Goal: Information Seeking & Learning: Learn about a topic

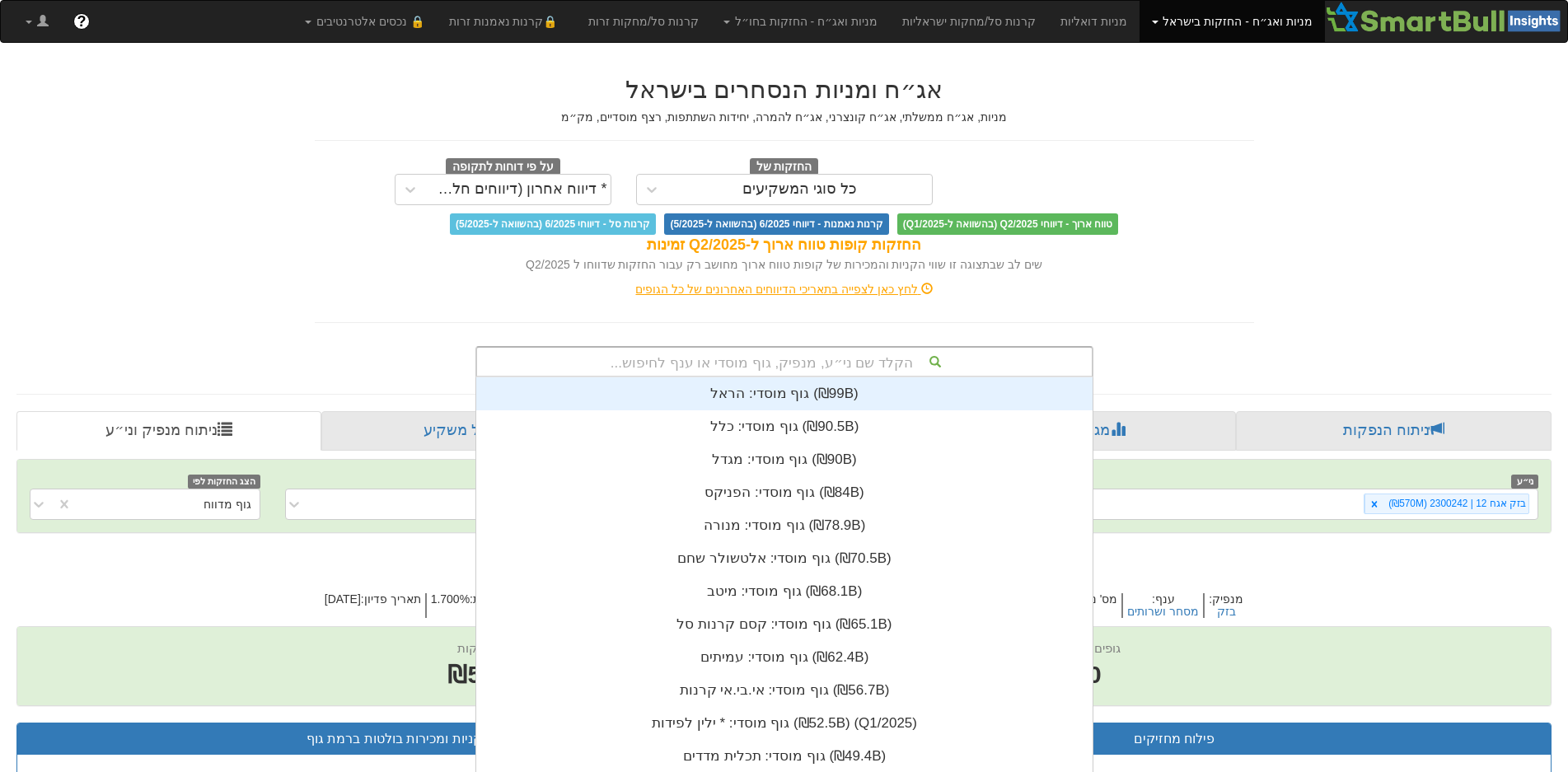
scroll to position [15, 0]
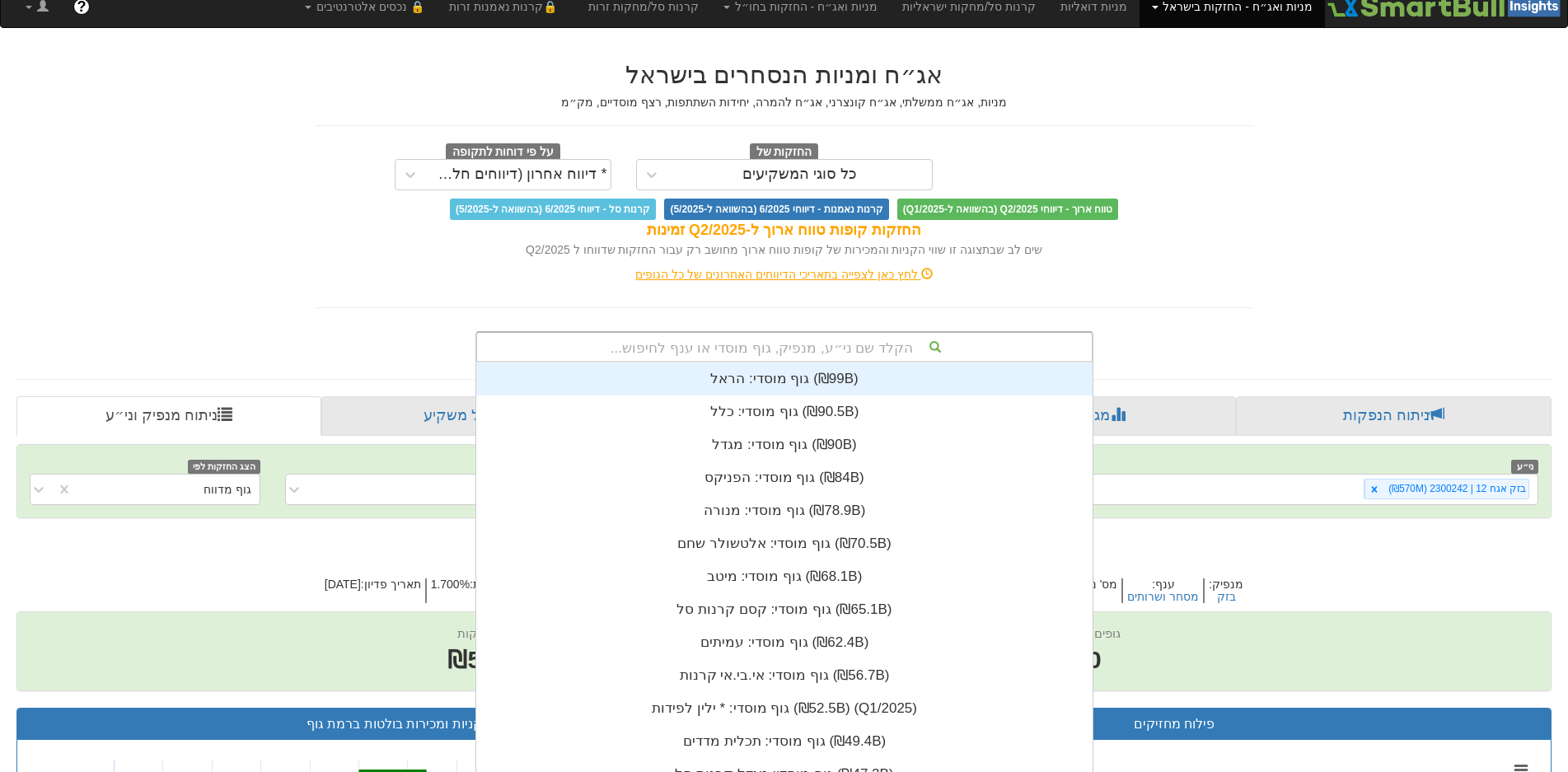
click at [792, 359] on div "הקלד שם ני״ע, מנפיק, גוף מוסדי או ענף לחיפוש..." at bounding box center [784, 347] width 618 height 31
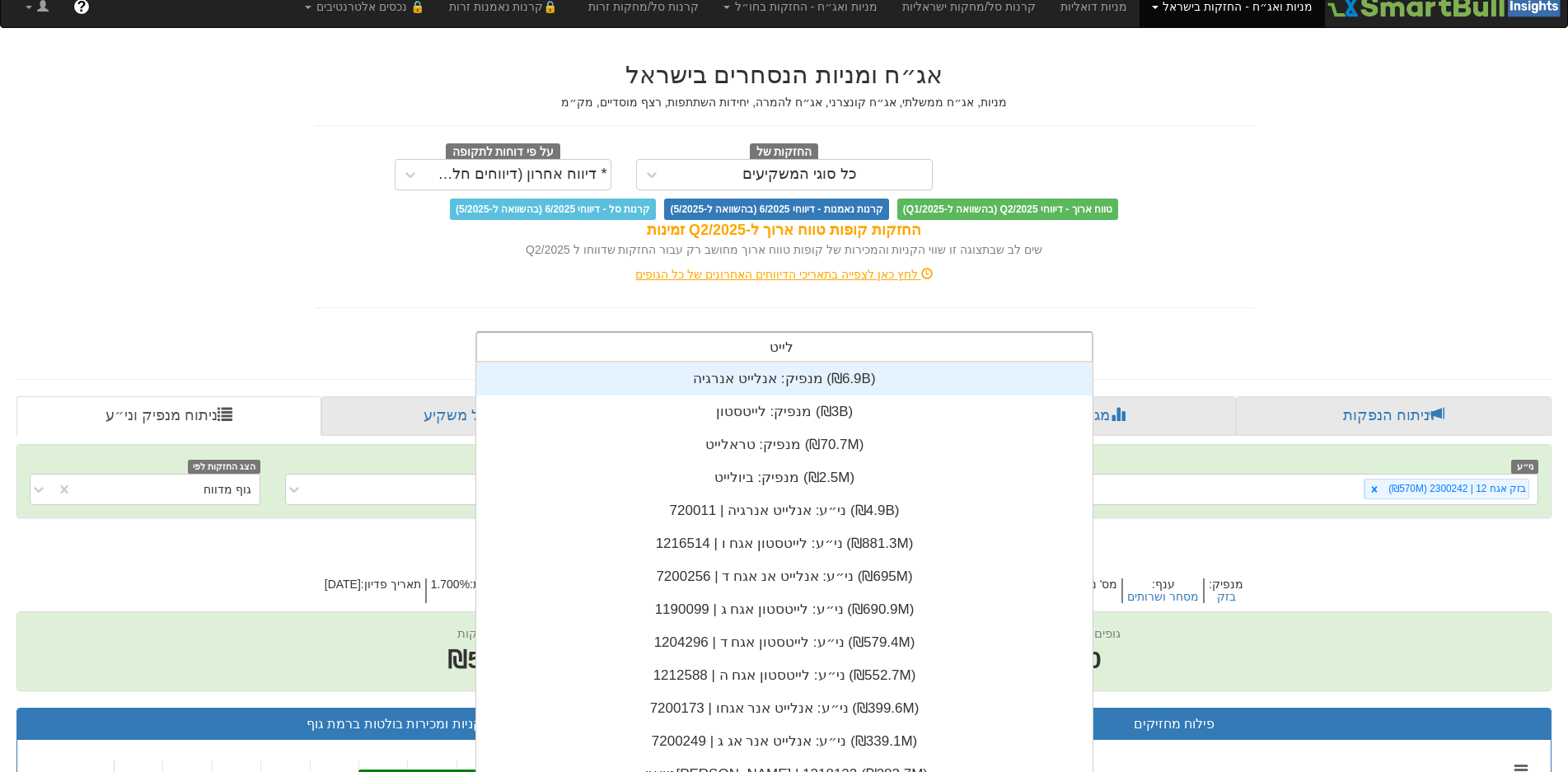
scroll to position [197, 0]
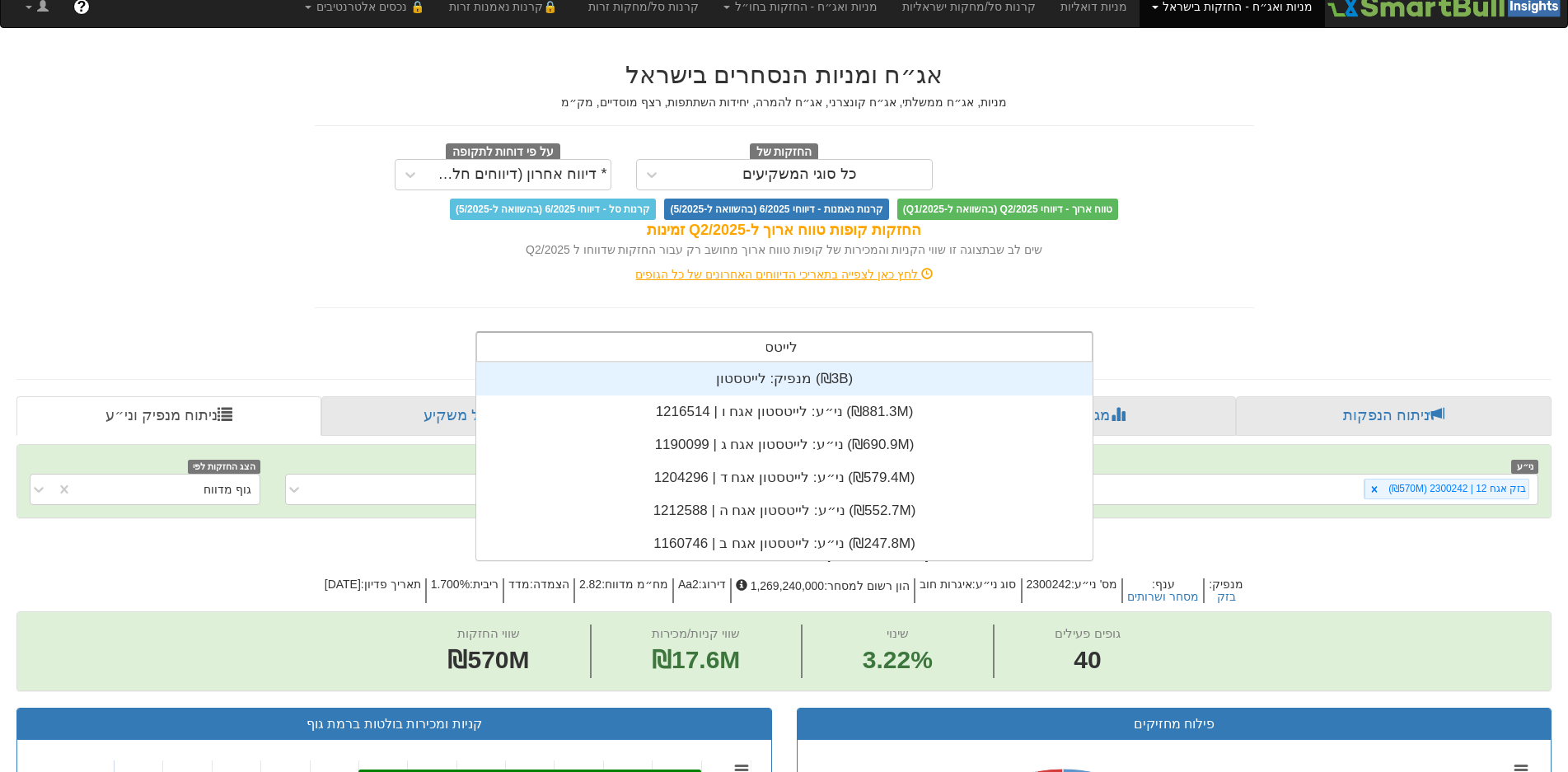
type input "לייטסטו"
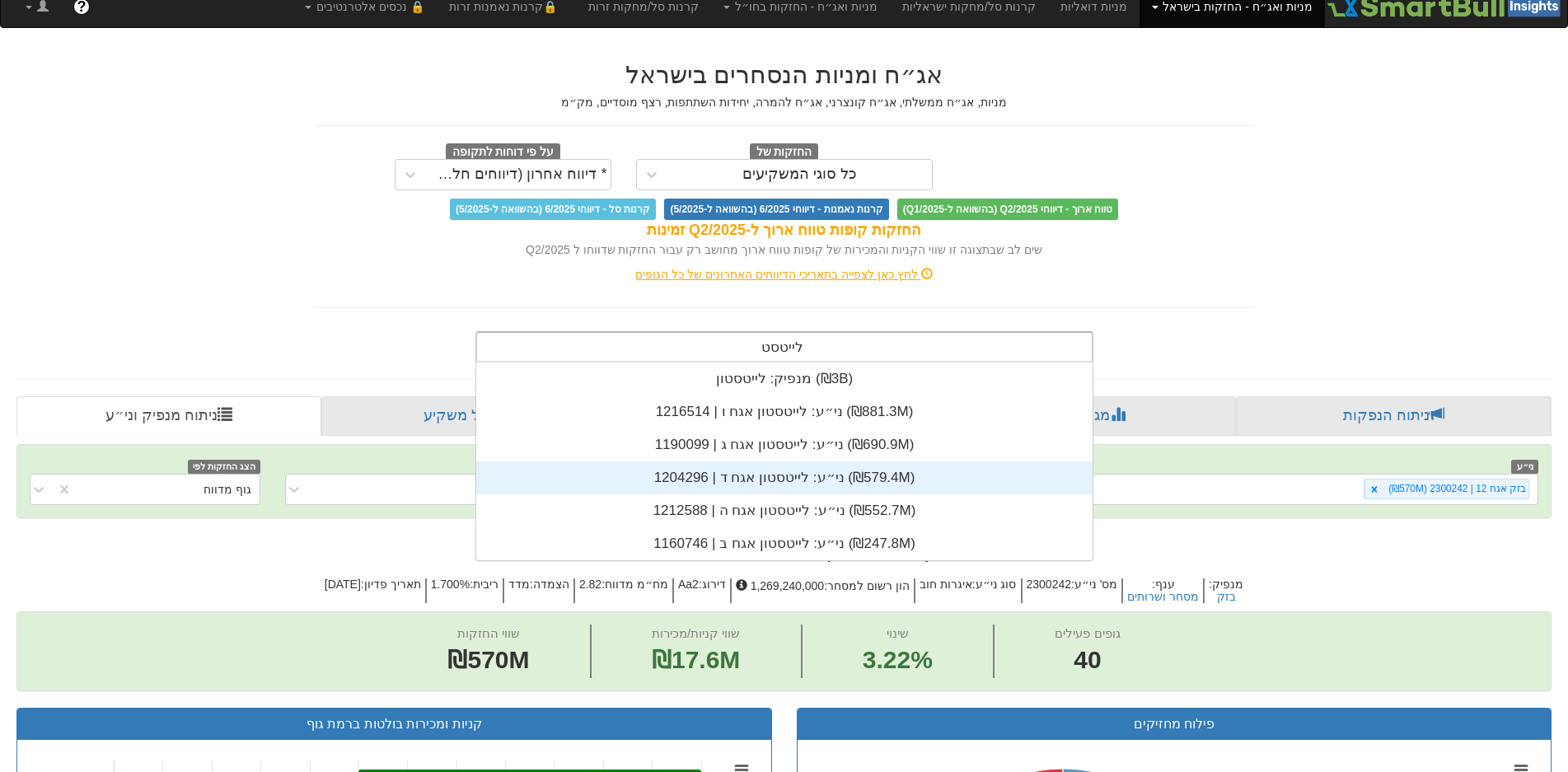
click at [819, 470] on div "ני״ע: ‏לייטסטון אגח ד | 1204296 ‎(₪579.4M)‎" at bounding box center [784, 478] width 617 height 33
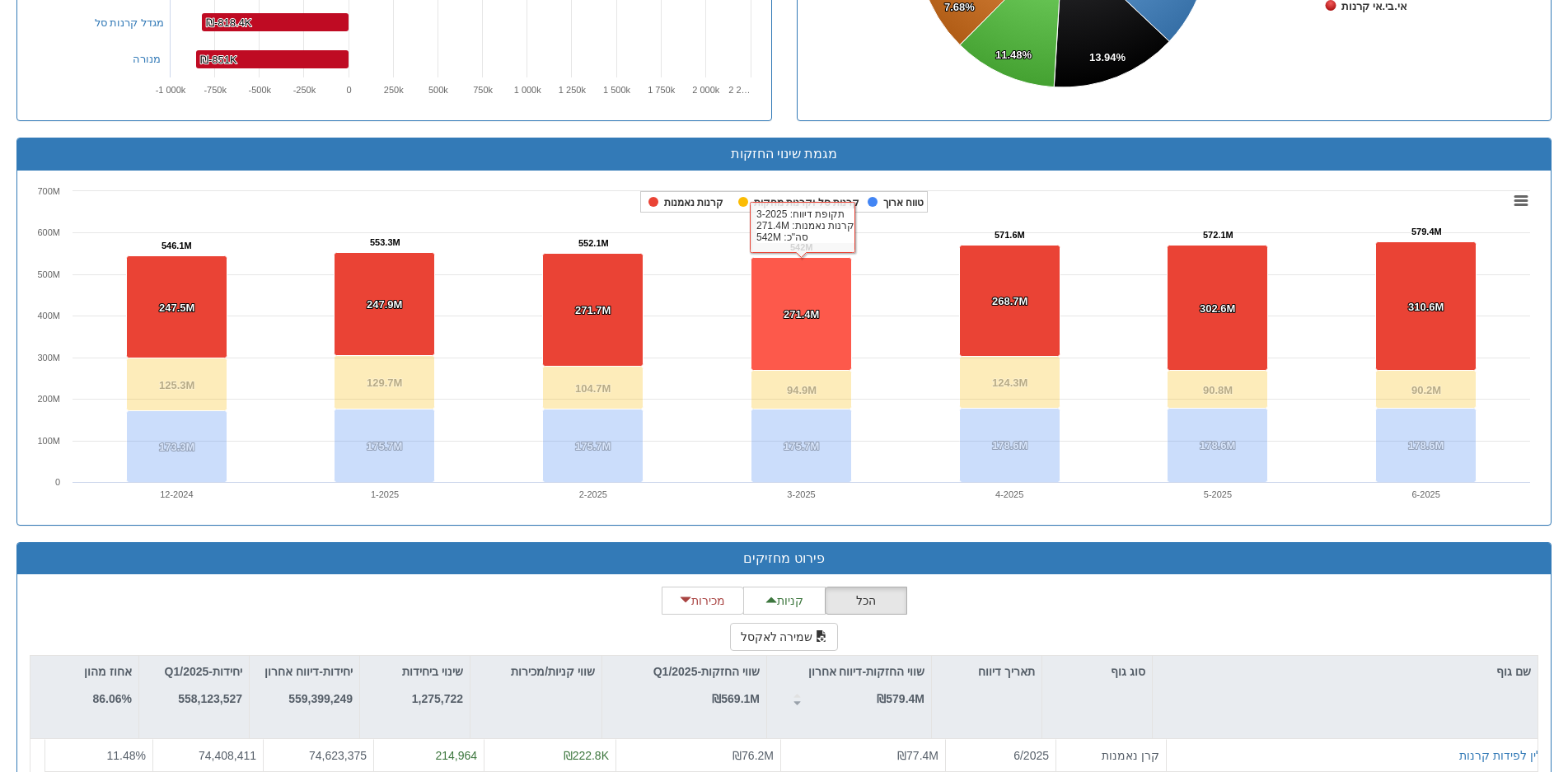
scroll to position [1319, 0]
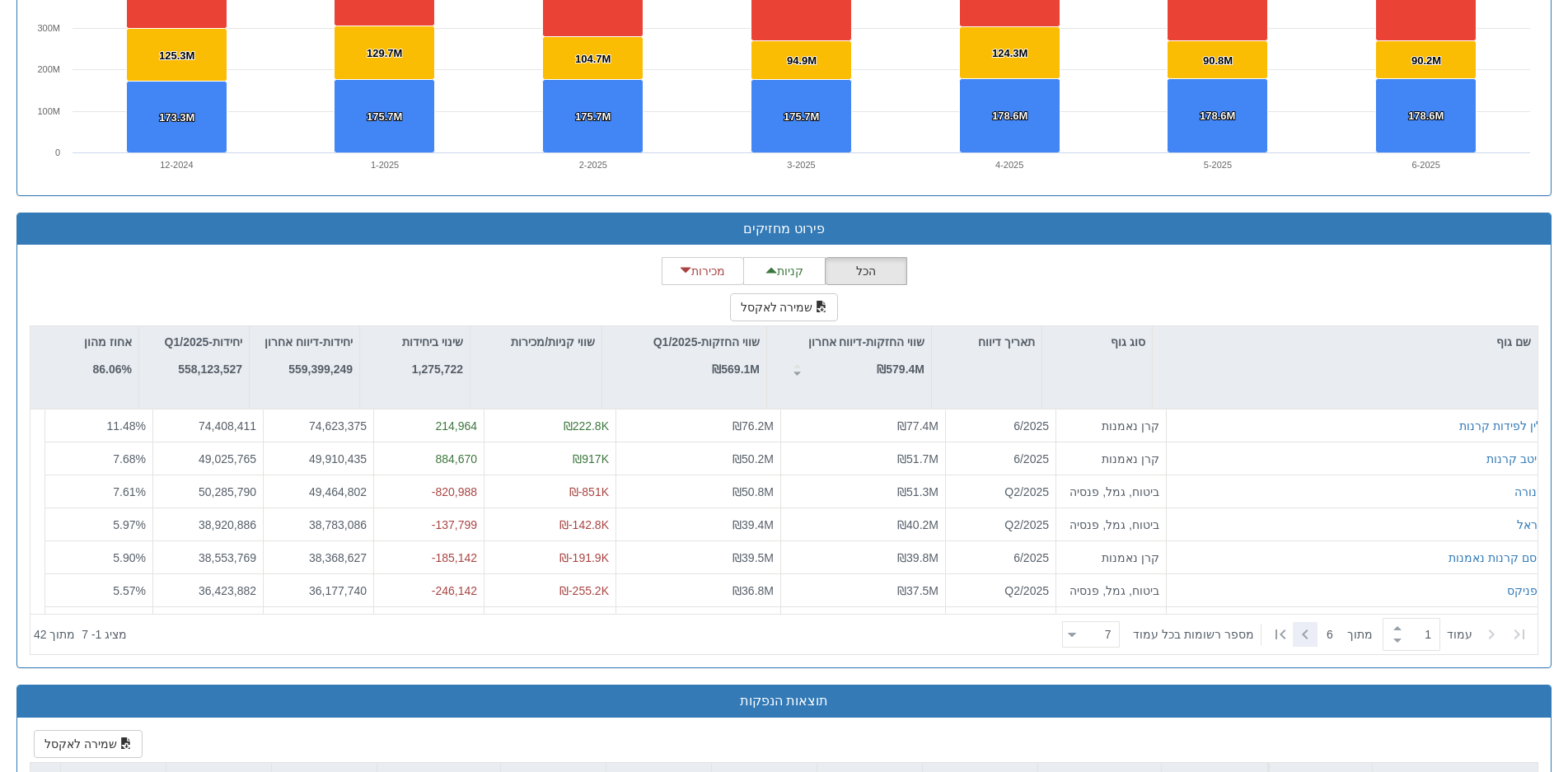
click at [1311, 626] on icon at bounding box center [1304, 634] width 20 height 20
click at [1488, 635] on icon at bounding box center [1491, 634] width 20 height 20
type input "1"
